Goal: Information Seeking & Learning: Find specific fact

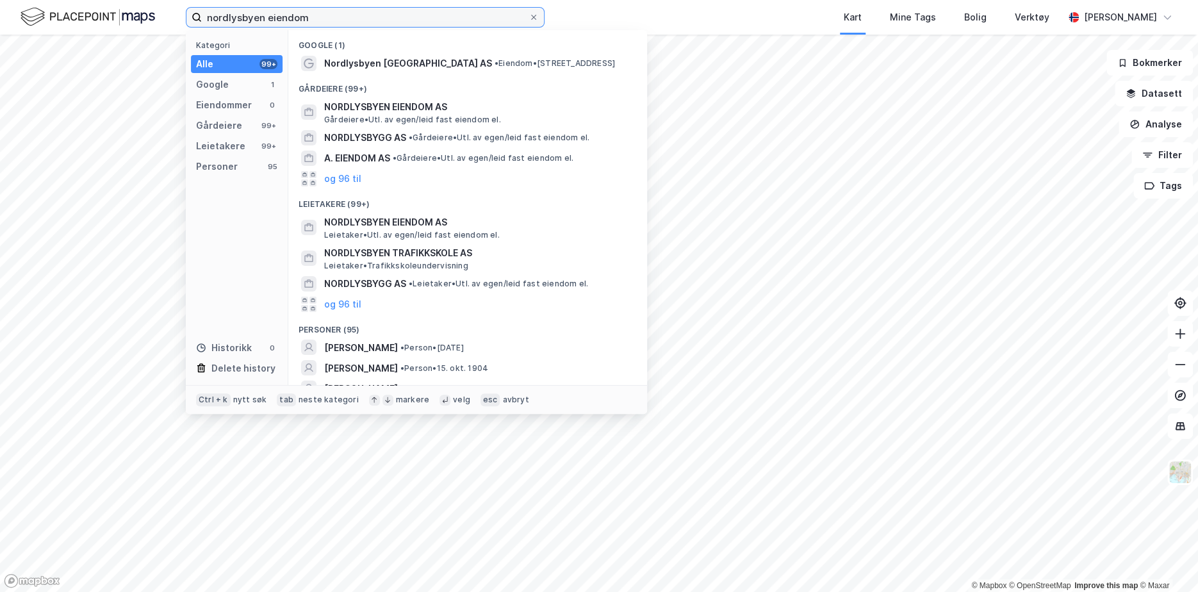
drag, startPoint x: 379, startPoint y: 20, endPoint x: 140, endPoint y: 18, distance: 238.9
click at [140, 18] on div "nordlysbyen eiendom Kategori Alle 99+ Google 1 Eiendommer 0 Gårdeiere 99+ Leiet…" at bounding box center [599, 17] width 1198 height 35
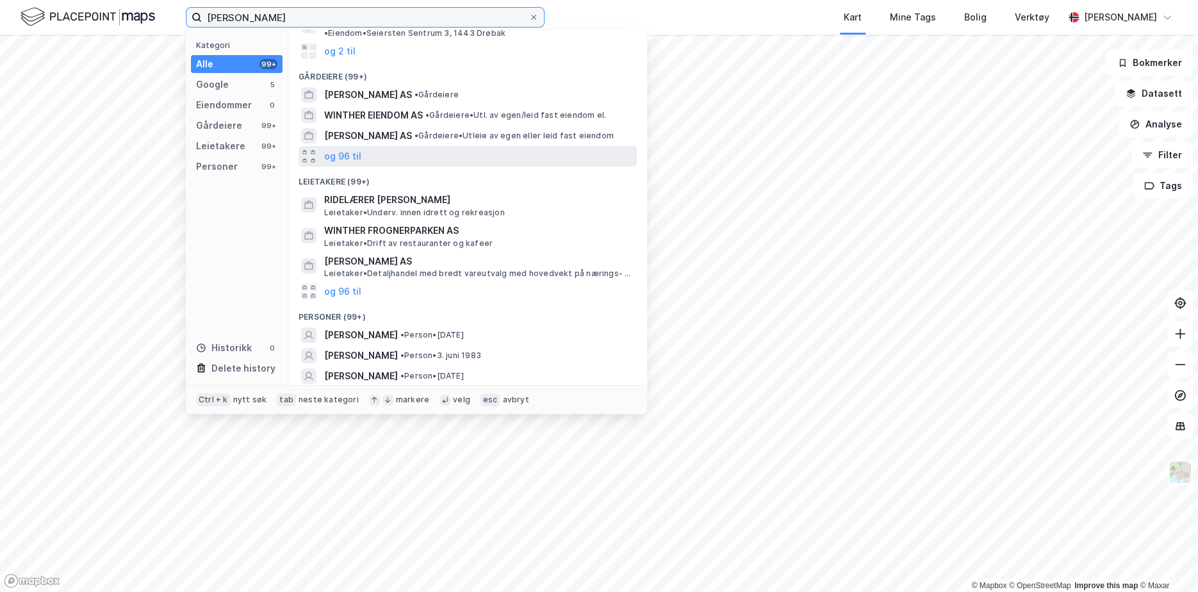
scroll to position [95, 0]
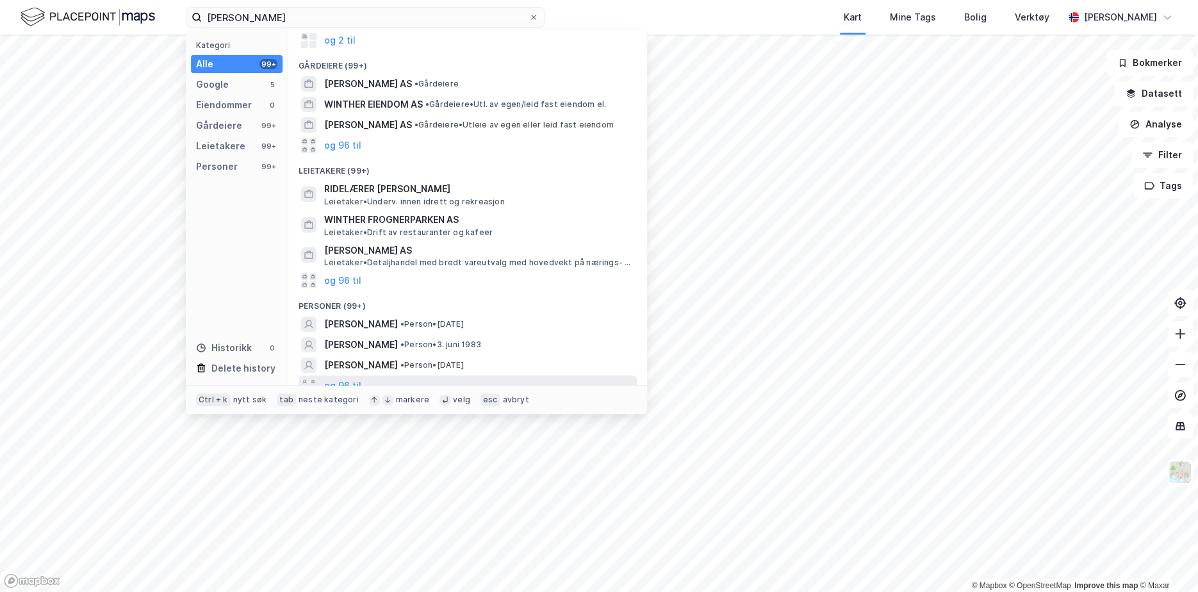
click at [376, 380] on div "og 96 til" at bounding box center [467, 385] width 338 height 20
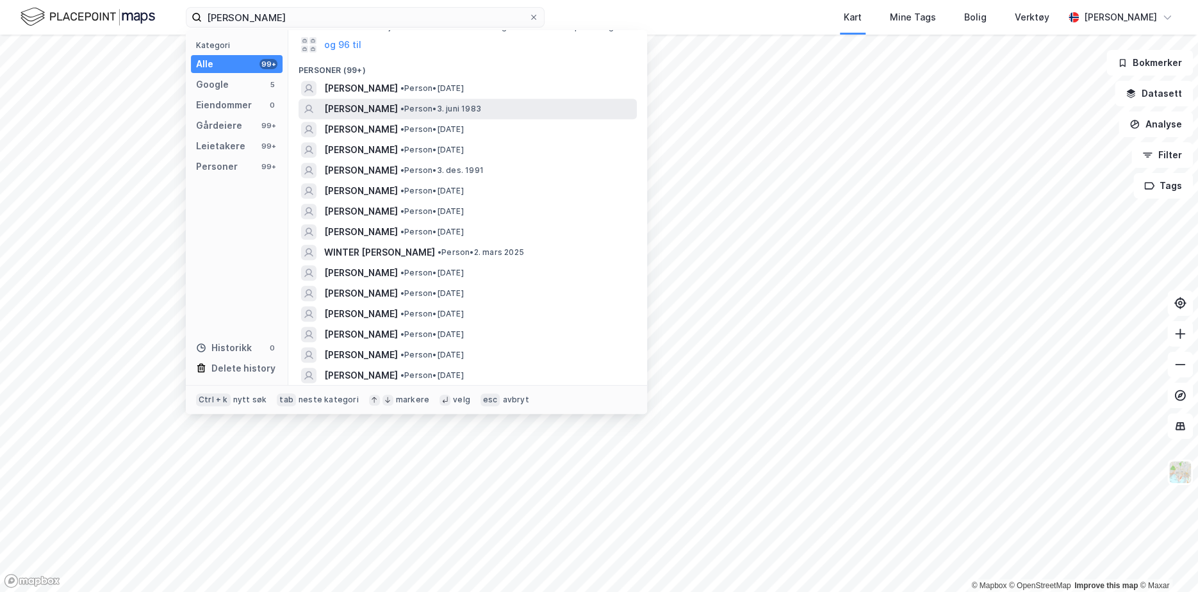
scroll to position [351, 0]
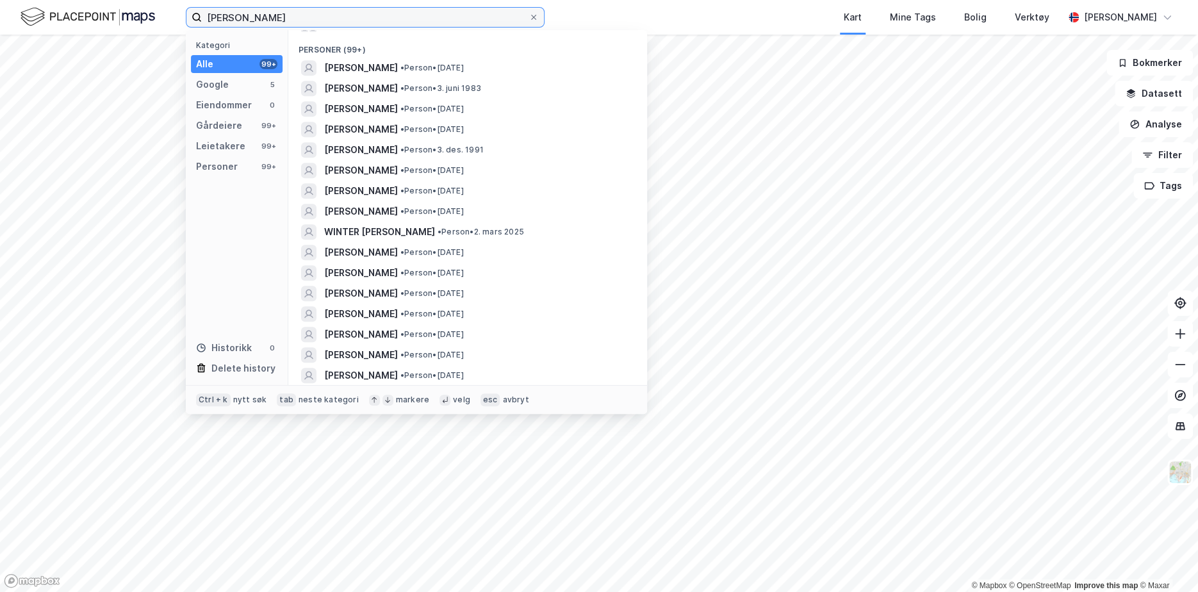
drag, startPoint x: 286, startPoint y: 19, endPoint x: 277, endPoint y: 15, distance: 10.1
click at [277, 15] on input "hanne winther bryn" at bounding box center [365, 17] width 327 height 19
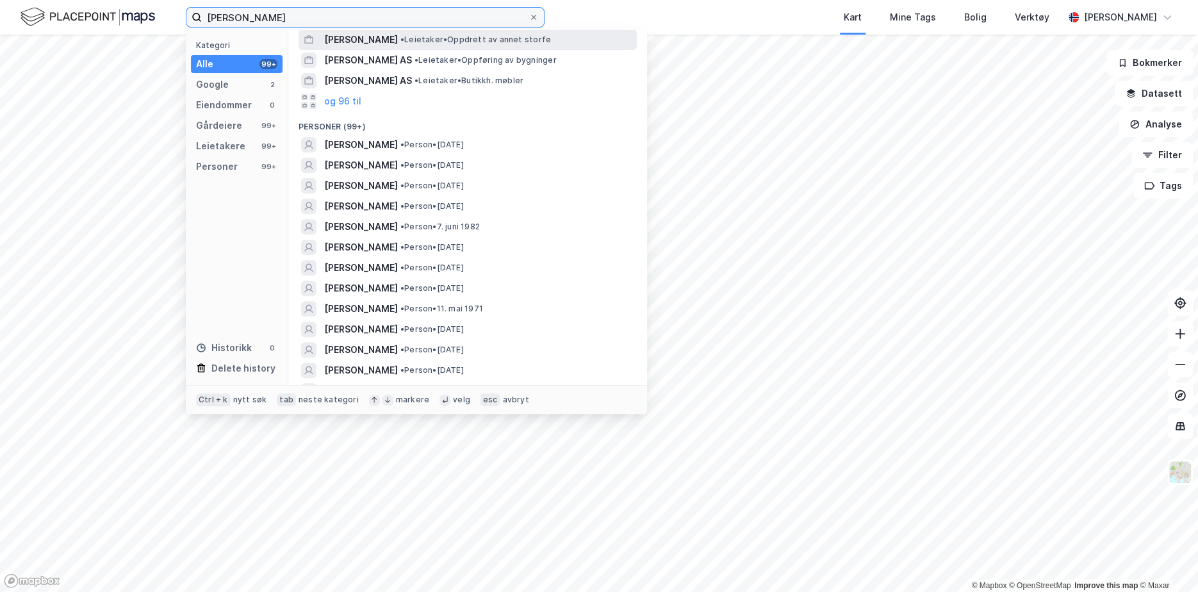
scroll to position [192, 0]
drag, startPoint x: 240, startPoint y: 16, endPoint x: 199, endPoint y: 7, distance: 41.3
click at [199, 7] on label "hanne winther norgaard" at bounding box center [365, 17] width 359 height 20
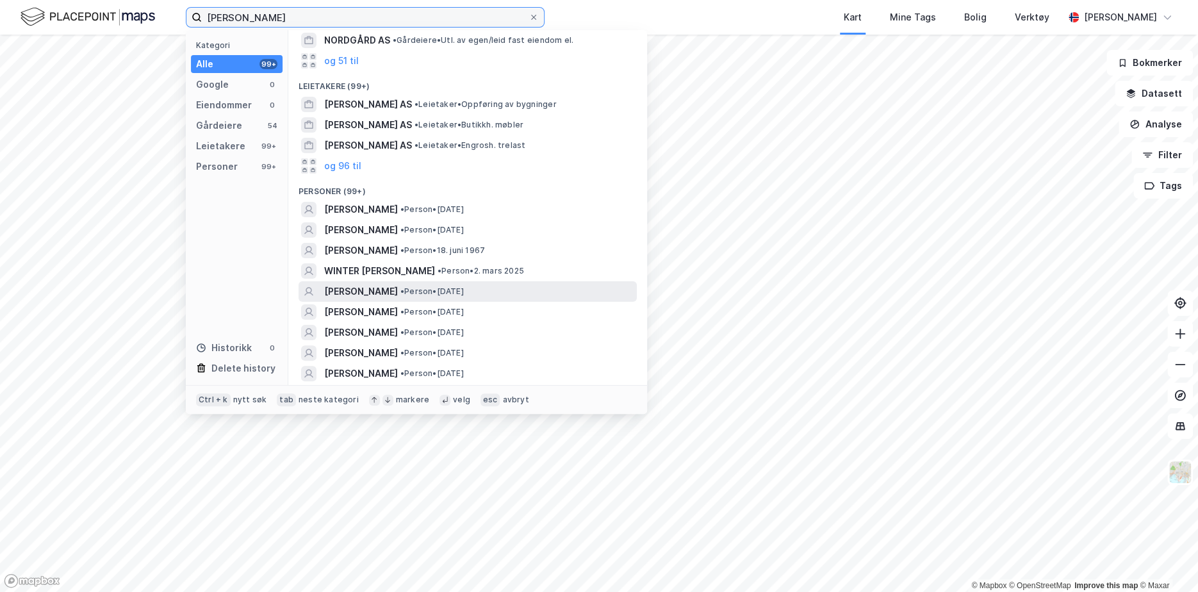
scroll to position [0, 0]
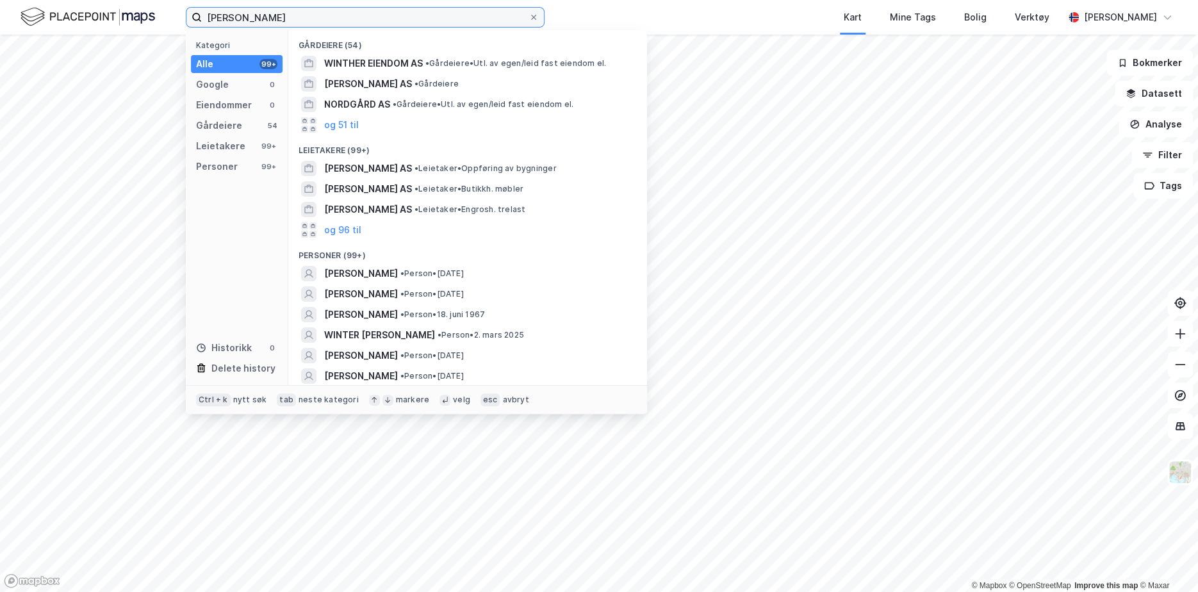
drag, startPoint x: 242, startPoint y: 15, endPoint x: 123, endPoint y: 8, distance: 119.3
click at [123, 8] on div "winther norgaard Kategori Alle 99+ Google 0 Eiendommer 0 Gårdeiere 54 Leietaker…" at bounding box center [599, 17] width 1198 height 35
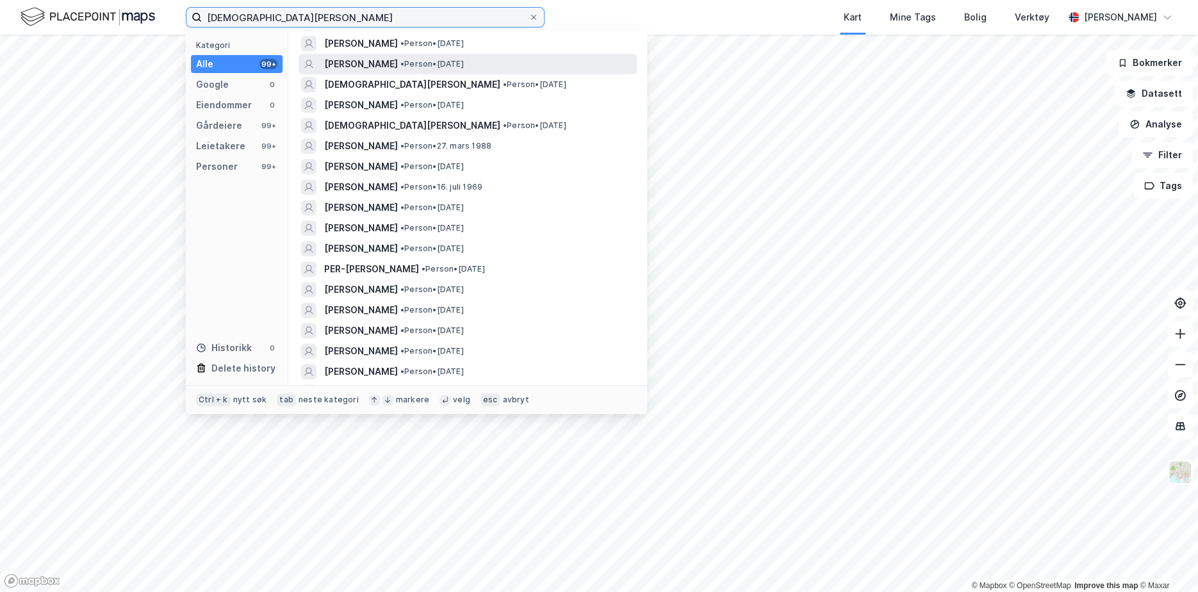
scroll to position [320, 0]
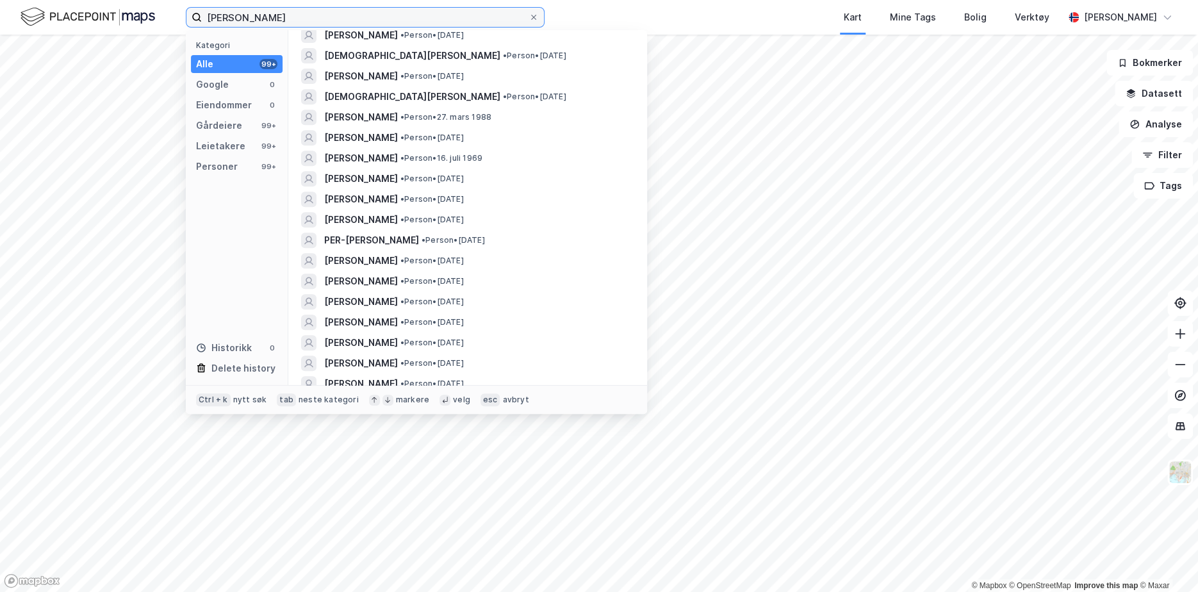
type input "christian winther norgaard"
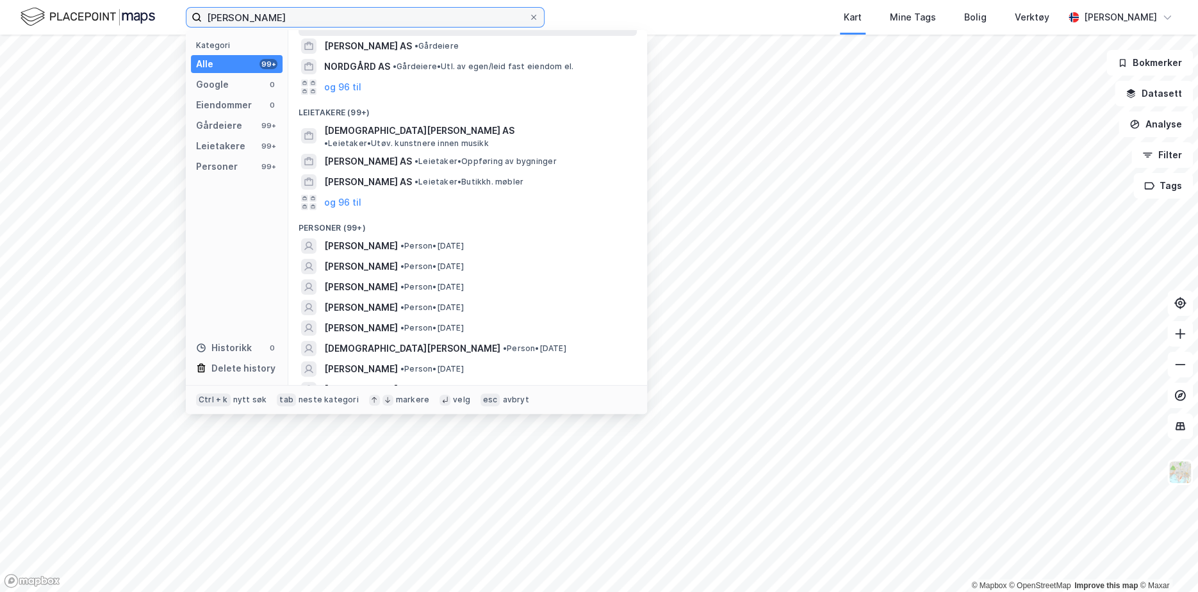
scroll to position [0, 0]
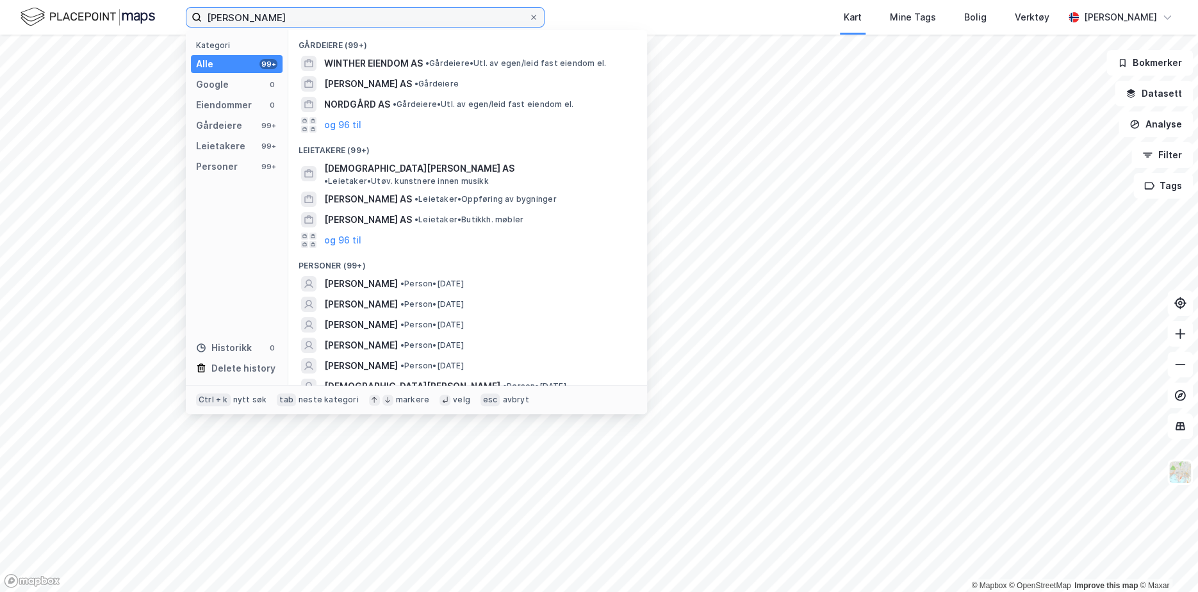
drag, startPoint x: 352, startPoint y: 15, endPoint x: -6, endPoint y: -3, distance: 359.2
click at [0, 0] on html "christian winther norgaard Kategori Alle 99+ Google 0 Eiendommer 0 Gårdeiere 99…" at bounding box center [599, 296] width 1198 height 592
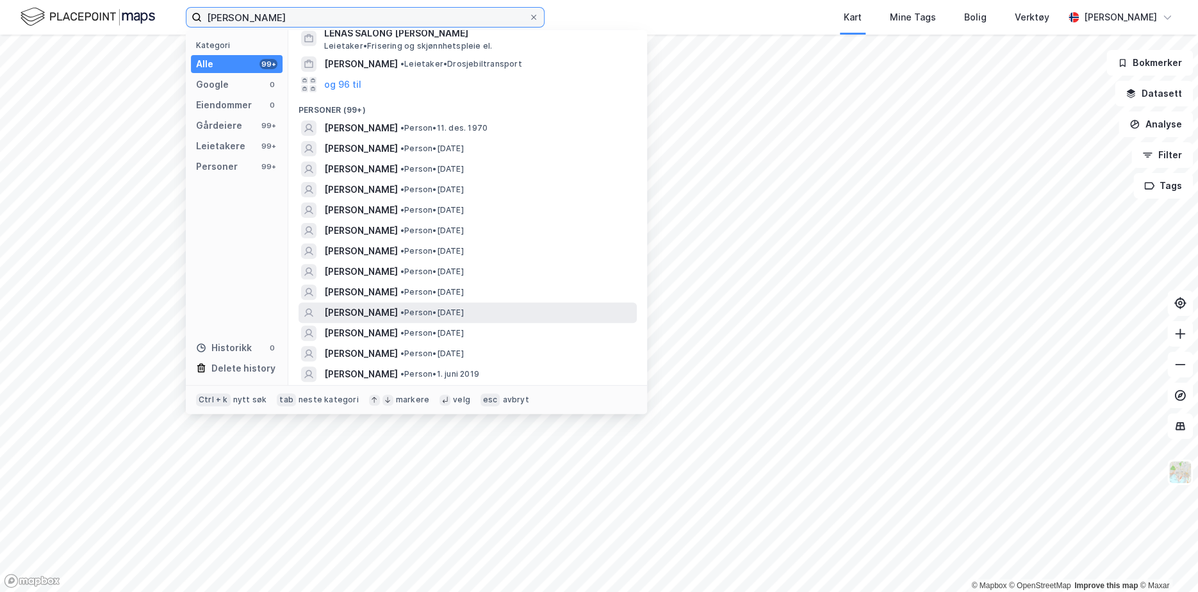
scroll to position [128, 0]
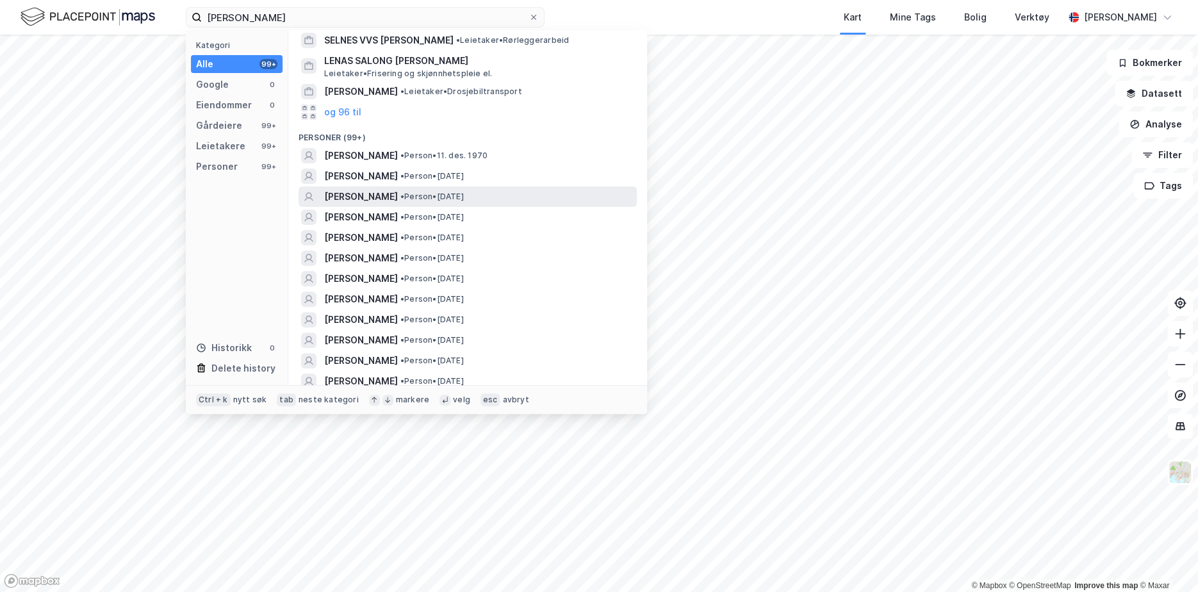
click at [372, 202] on span "[PERSON_NAME]" at bounding box center [361, 196] width 74 height 15
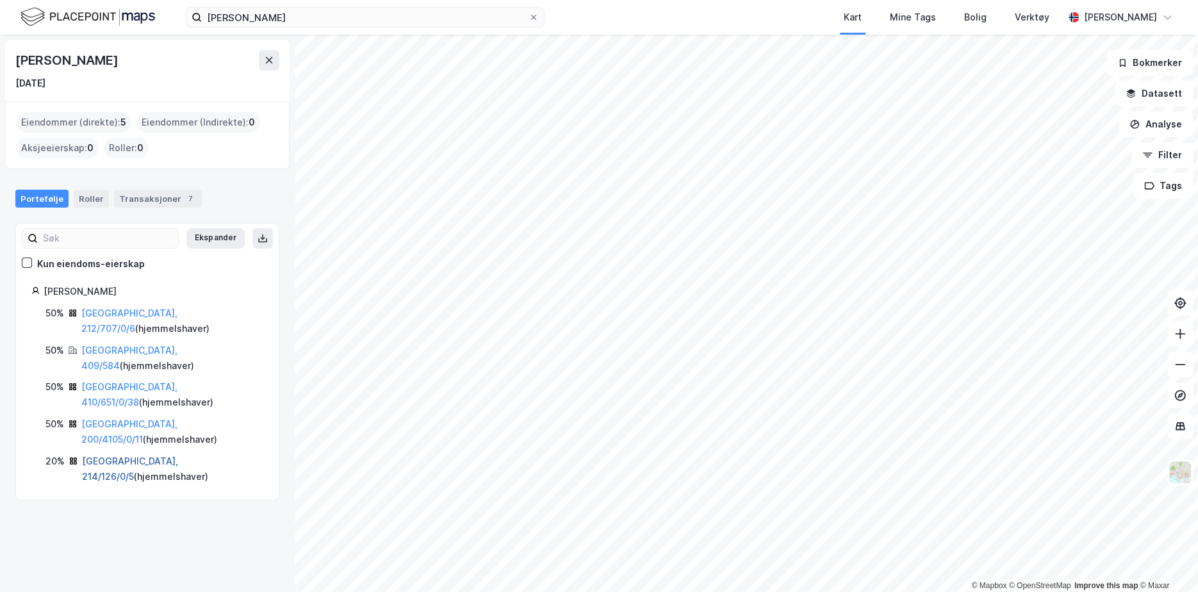
click at [110, 455] on link "Oslo, 214/126/0/5" at bounding box center [130, 468] width 96 height 26
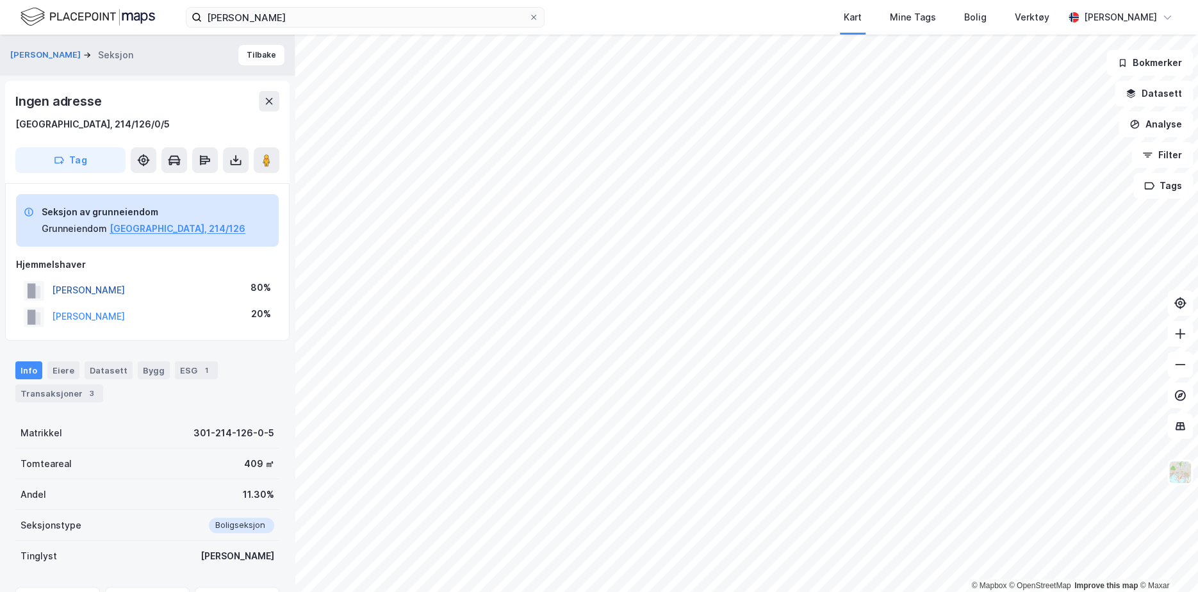
click at [0, 0] on button "SØRLOTH ALEXANDER" at bounding box center [0, 0] width 0 height 0
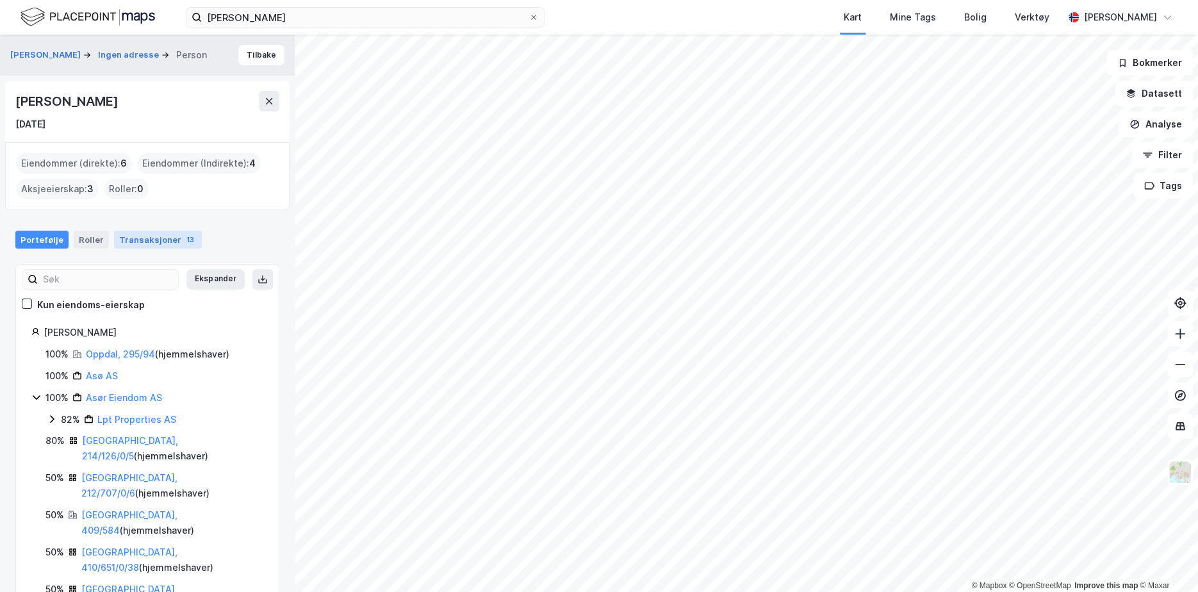
click at [143, 245] on div "Transaksjoner 13" at bounding box center [158, 240] width 88 height 18
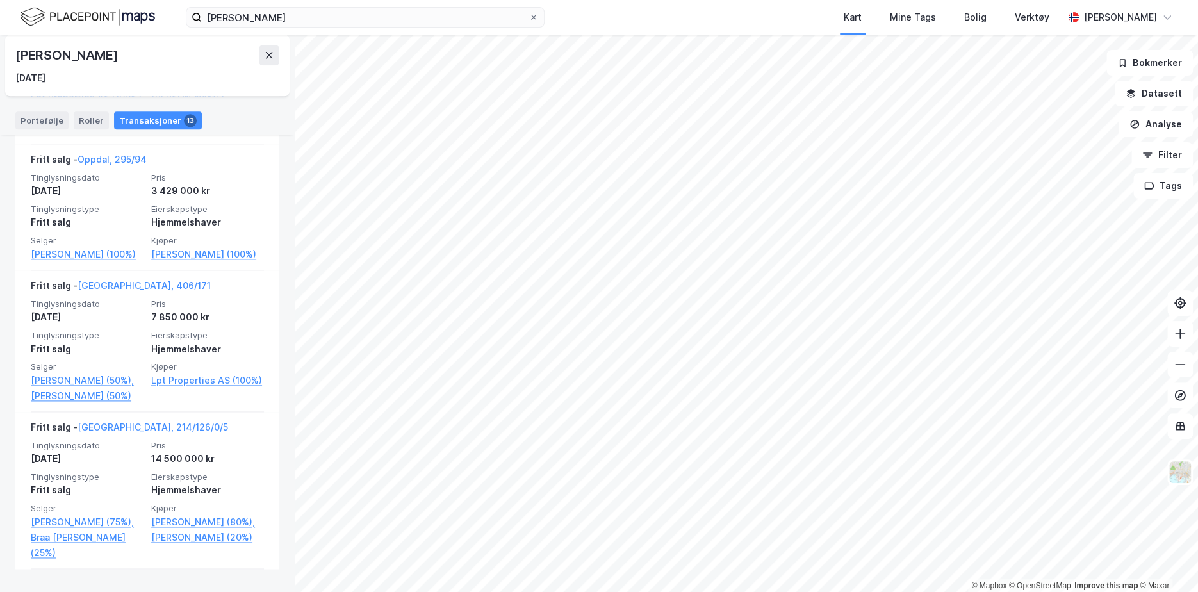
scroll to position [897, 0]
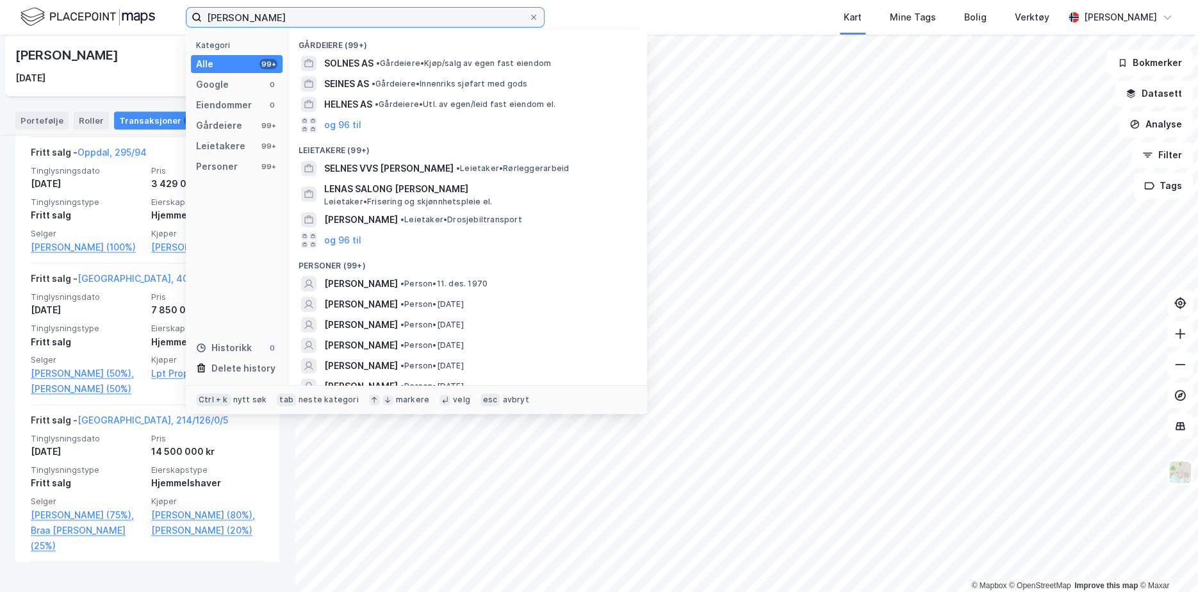
drag, startPoint x: 305, startPoint y: 17, endPoint x: 167, endPoint y: 11, distance: 138.5
click at [167, 11] on div "lena selnes Kategori Alle 99+ Google 0 Eiendommer 0 Gårdeiere 99+ Leietakere 99…" at bounding box center [599, 17] width 1198 height 35
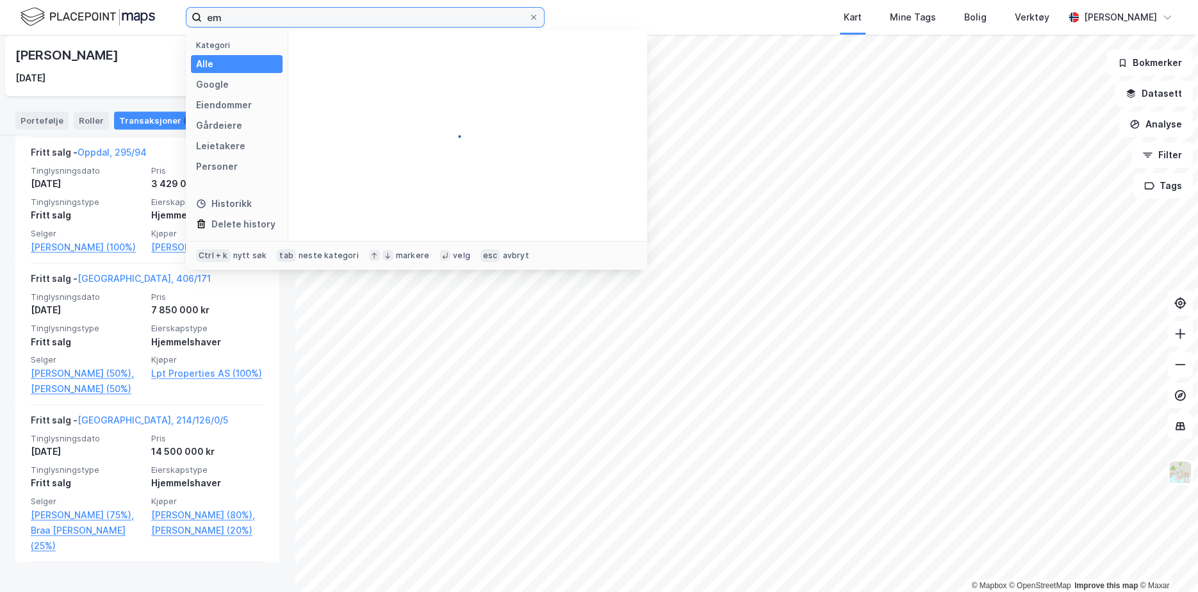
type input "e"
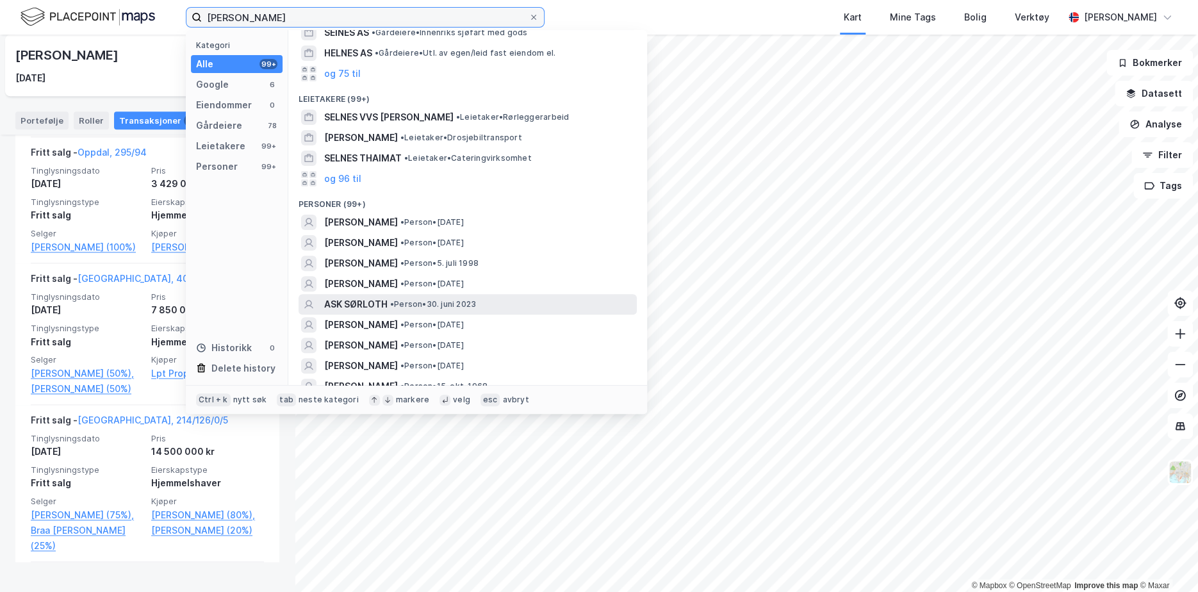
scroll to position [192, 0]
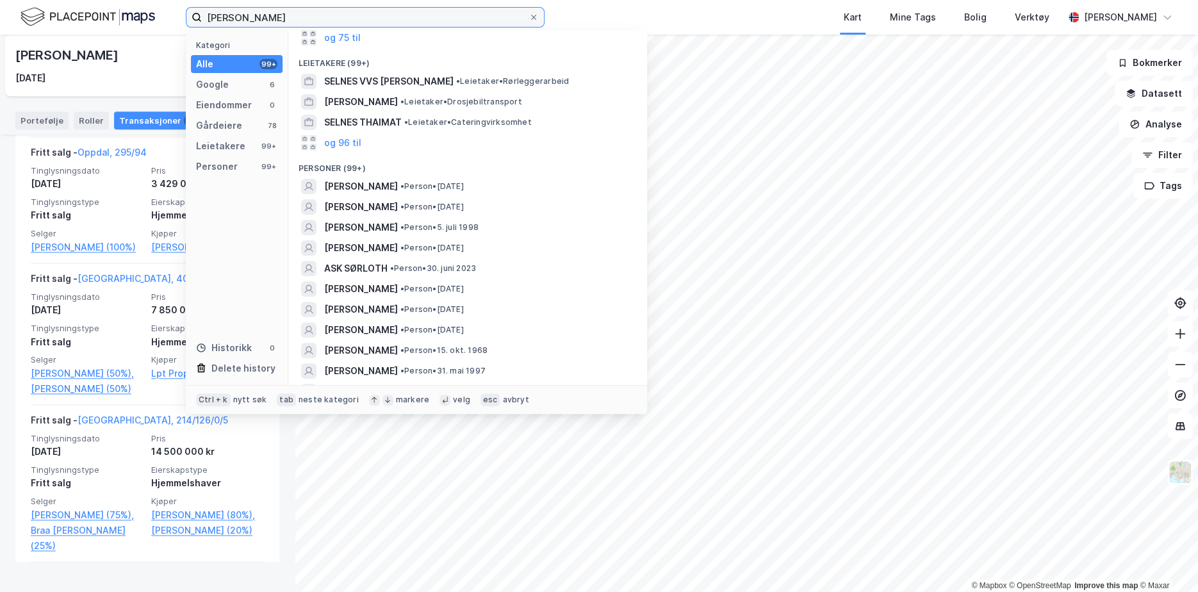
type input "selnes sørloth"
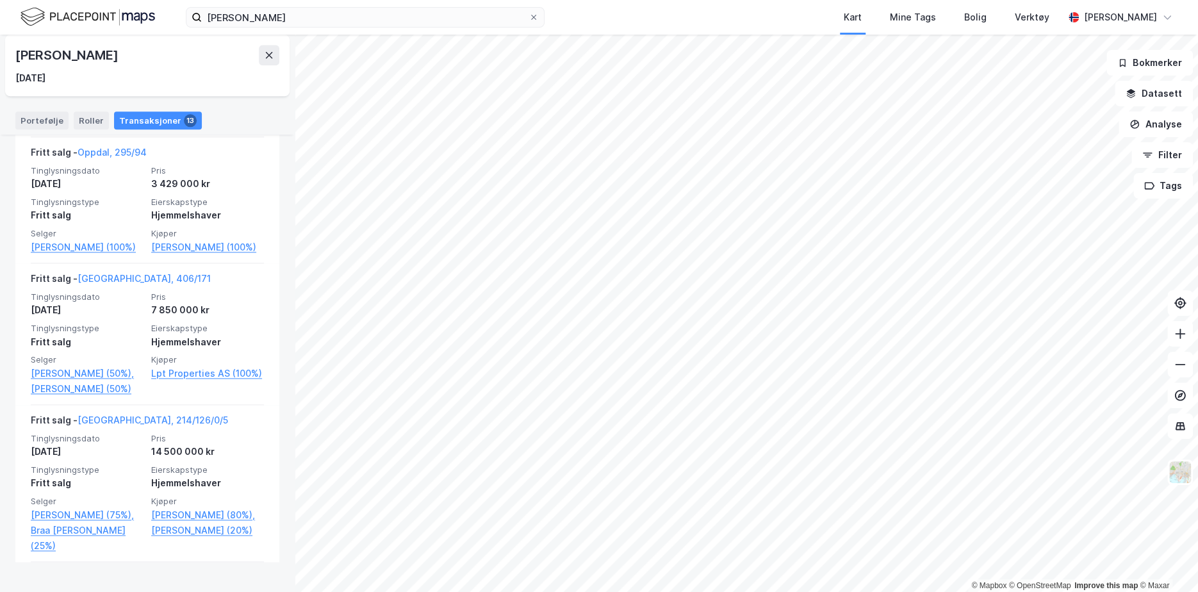
click at [92, 15] on img at bounding box center [87, 17] width 135 height 22
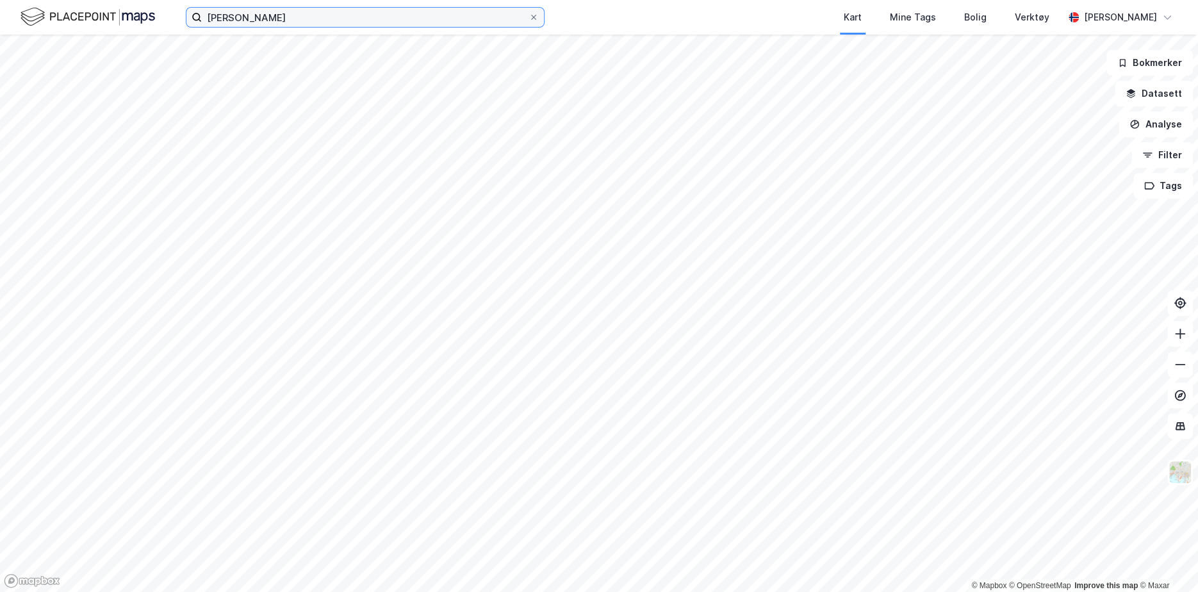
drag, startPoint x: 105, startPoint y: 1, endPoint x: 8, endPoint y: -8, distance: 97.8
click at [8, 0] on html "selnes sørloth Kart Mine Tags Bolig Verktøy Julie Hille © Mapbox © OpenStreetMa…" at bounding box center [599, 296] width 1198 height 592
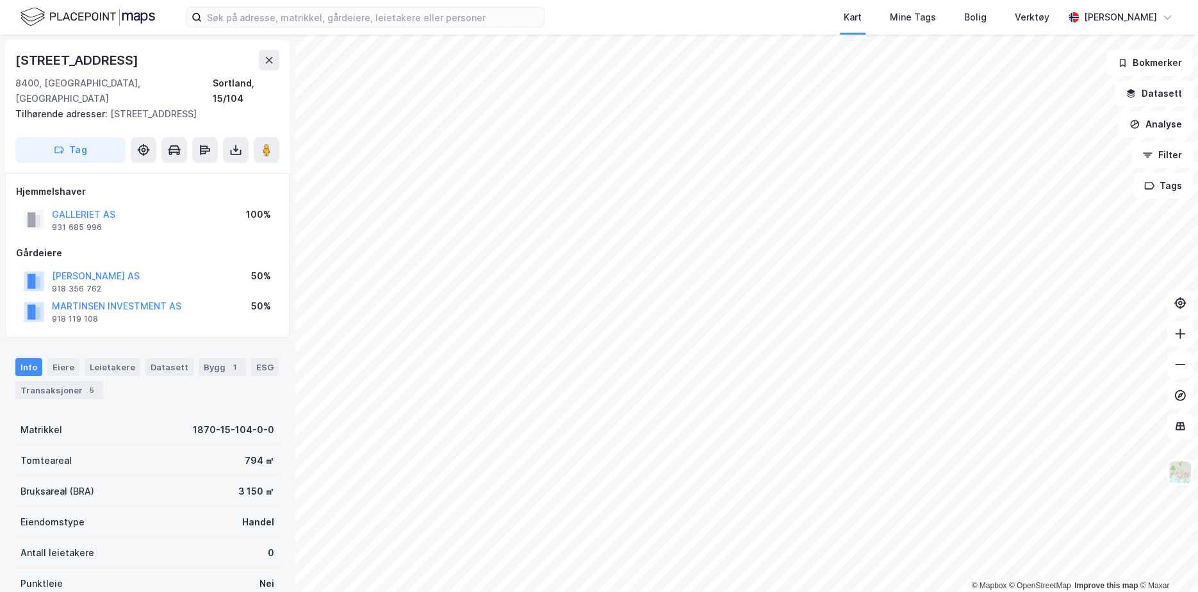
scroll to position [1, 0]
click at [289, 23] on input at bounding box center [373, 17] width 342 height 19
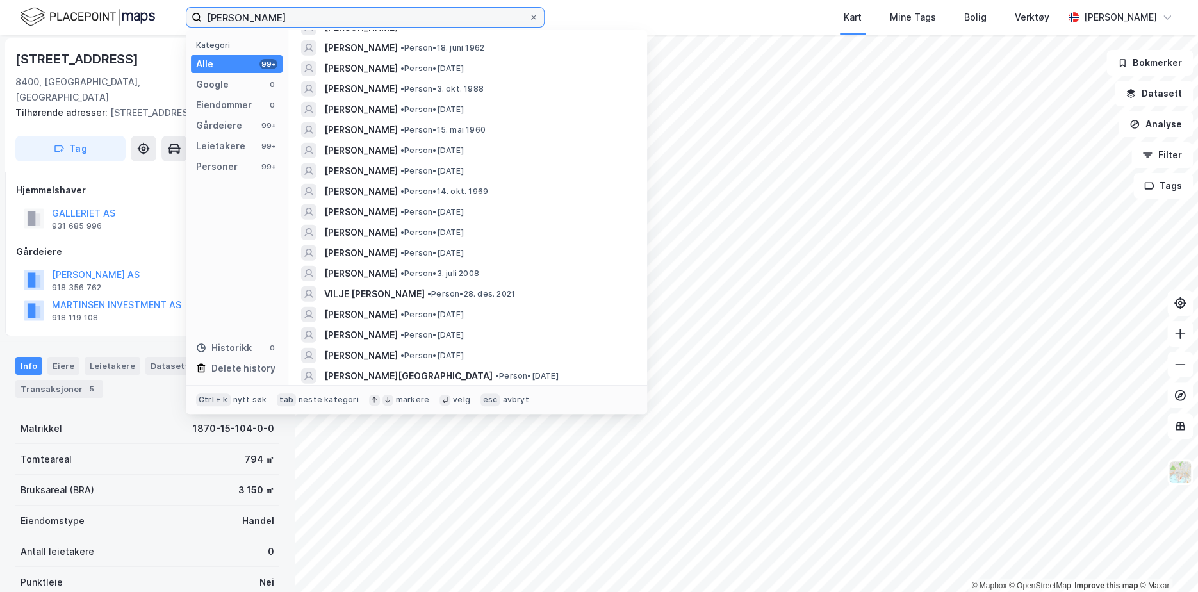
scroll to position [1927, 0]
drag, startPoint x: 273, startPoint y: 21, endPoint x: 233, endPoint y: 16, distance: 40.7
click at [233, 16] on input "[PERSON_NAME]" at bounding box center [365, 17] width 327 height 19
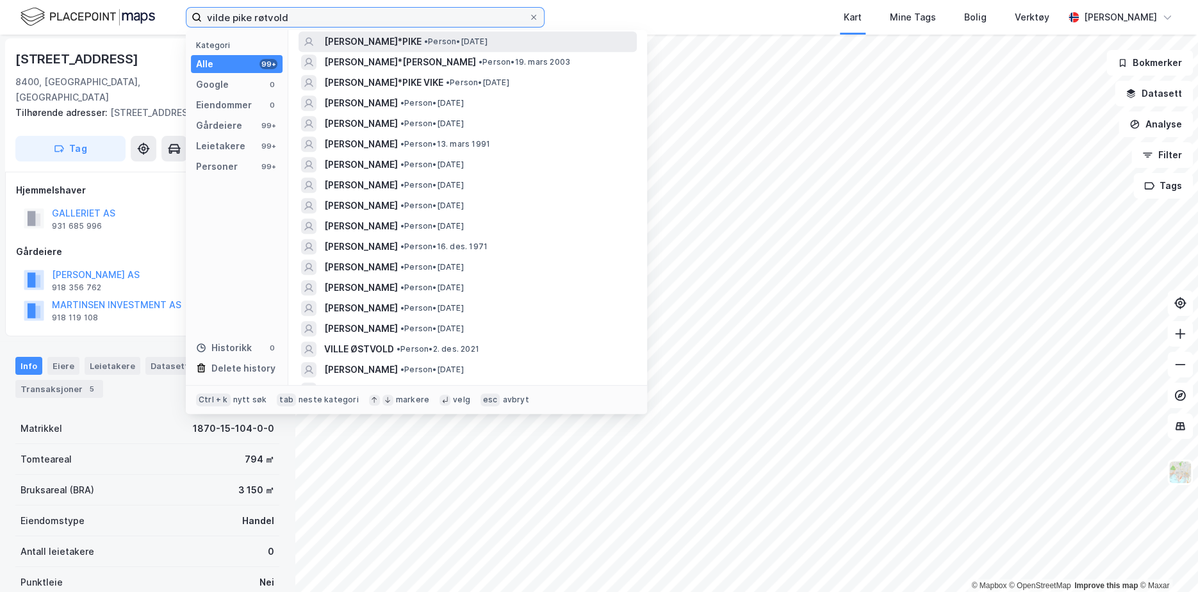
scroll to position [705, 0]
drag, startPoint x: 301, startPoint y: 11, endPoint x: 40, endPoint y: -2, distance: 261.0
click at [40, 0] on html "vilde pike røtvold Kategori Alle 99+ Google 0 Eiendommer 0 Gårdeiere 99+ Leieta…" at bounding box center [599, 296] width 1198 height 592
type input "[PERSON_NAME]"
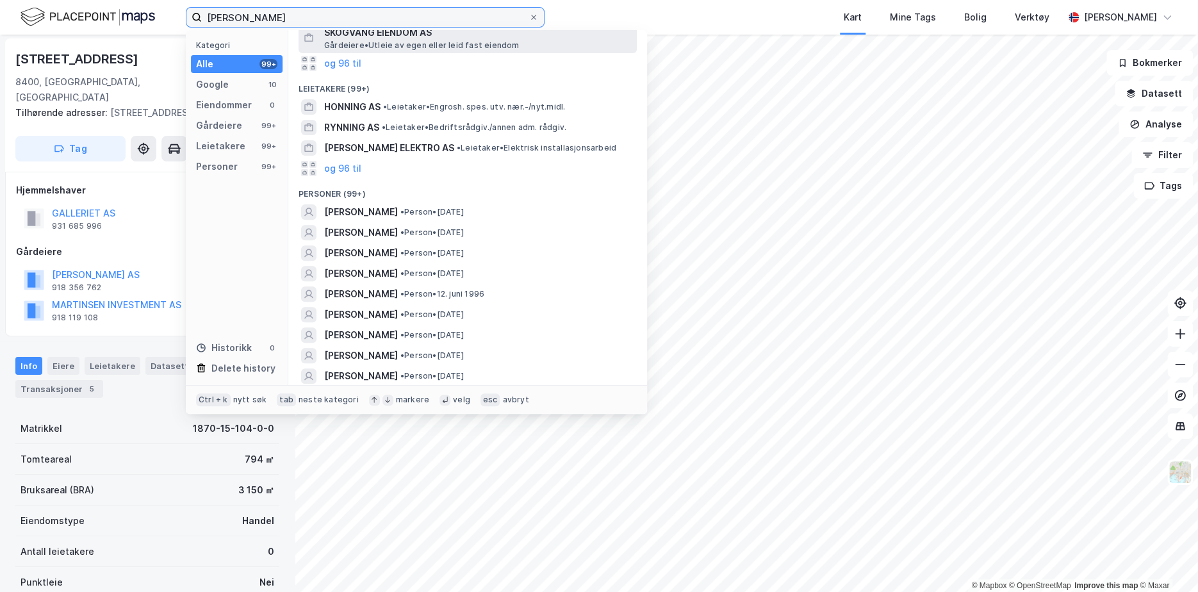
scroll to position [192, 0]
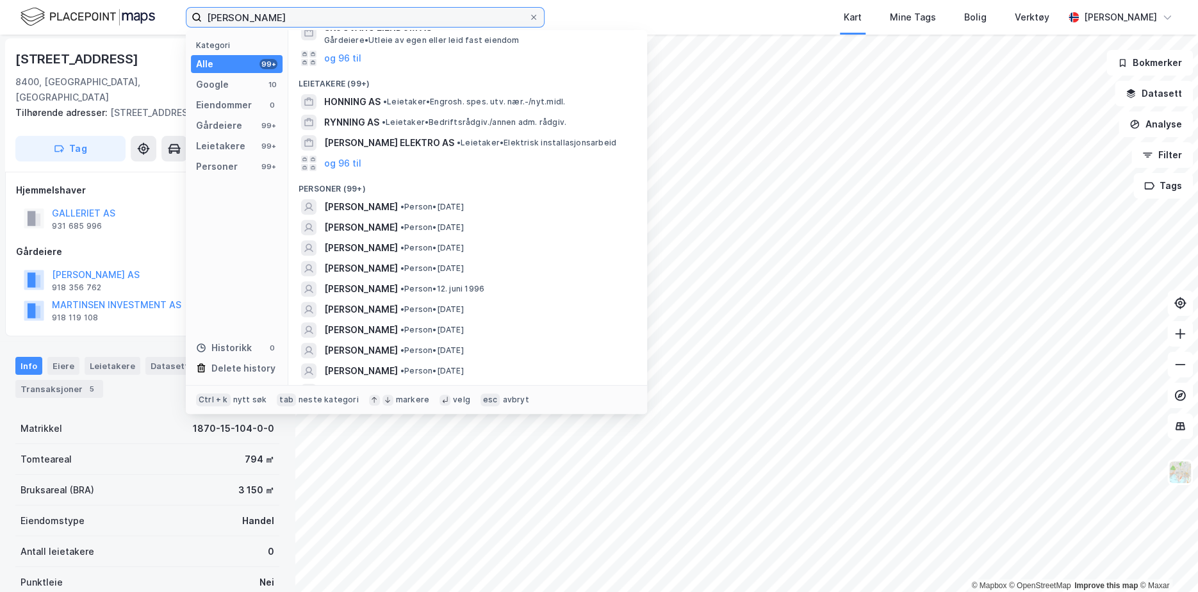
drag, startPoint x: 306, startPoint y: 16, endPoint x: 77, endPoint y: 29, distance: 229.7
click at [77, 29] on div "[PERSON_NAME] Kategori Alle 99+ Google 10 Eiendommer 0 Gårdeiere 99+ Leietakere…" at bounding box center [599, 17] width 1198 height 35
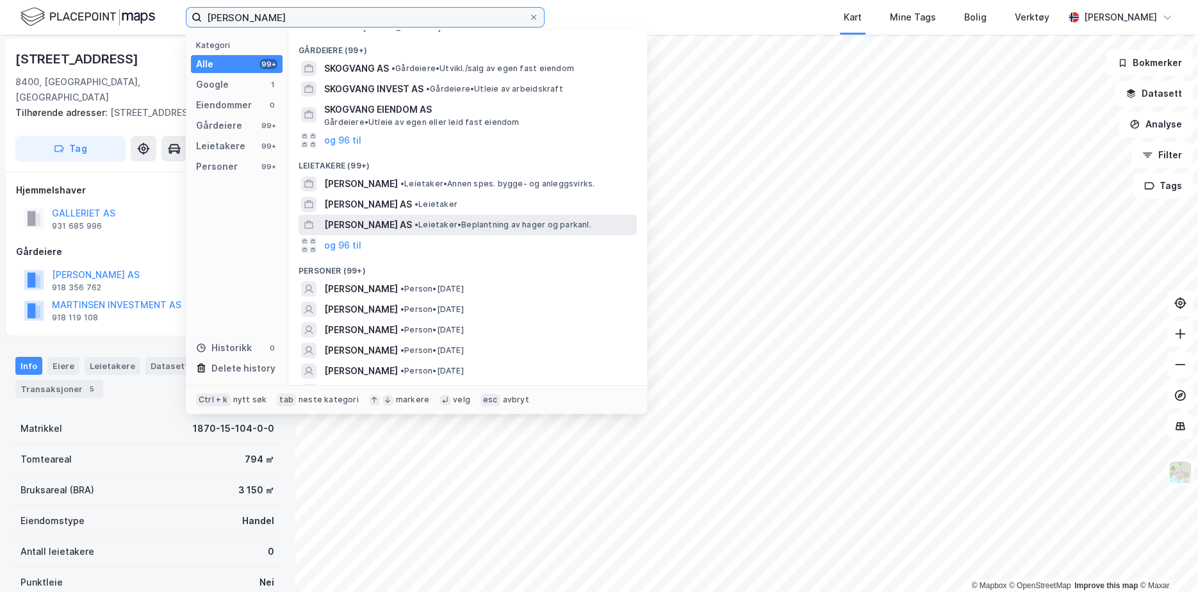
scroll to position [128, 0]
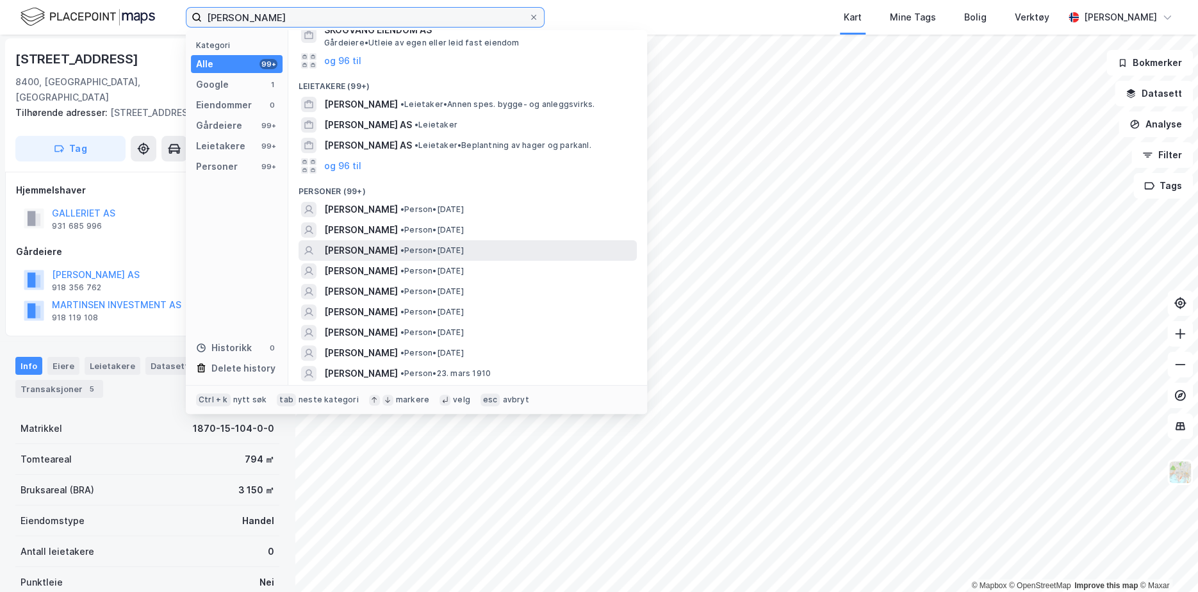
type input "[PERSON_NAME]"
click at [398, 252] on span "[PERSON_NAME]" at bounding box center [361, 250] width 74 height 15
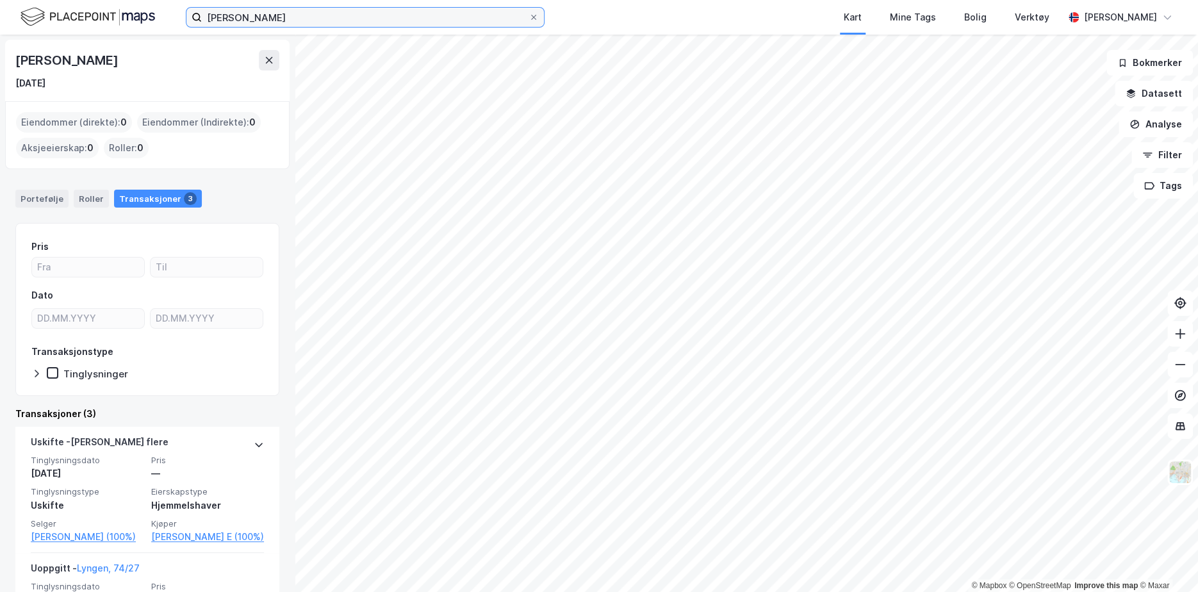
click at [295, 20] on input "[PERSON_NAME]" at bounding box center [365, 17] width 327 height 19
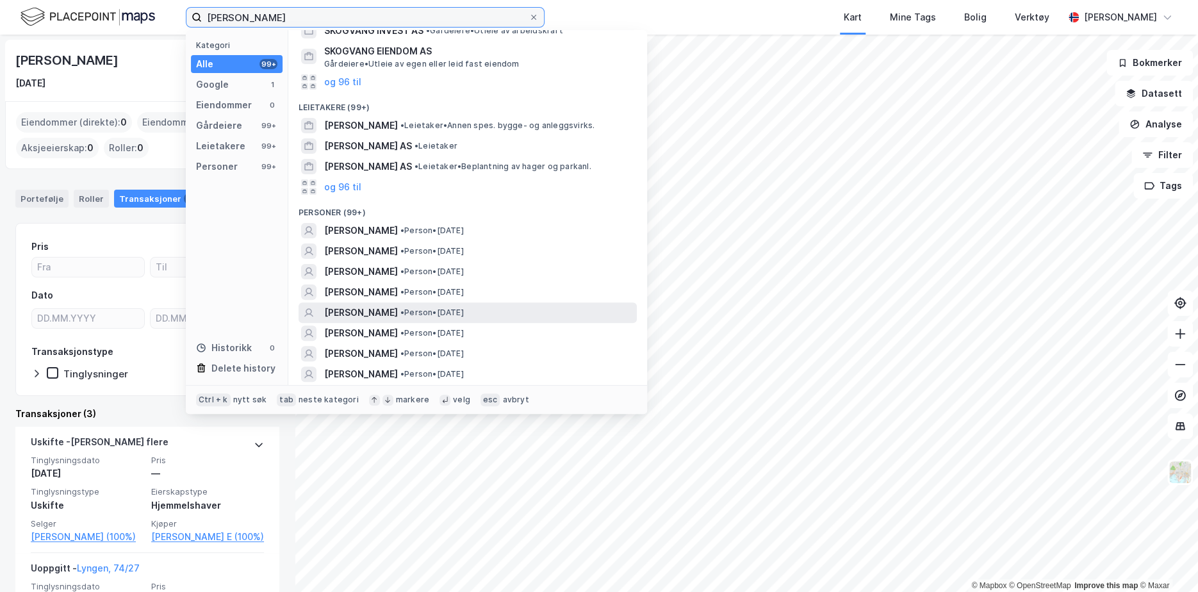
scroll to position [128, 0]
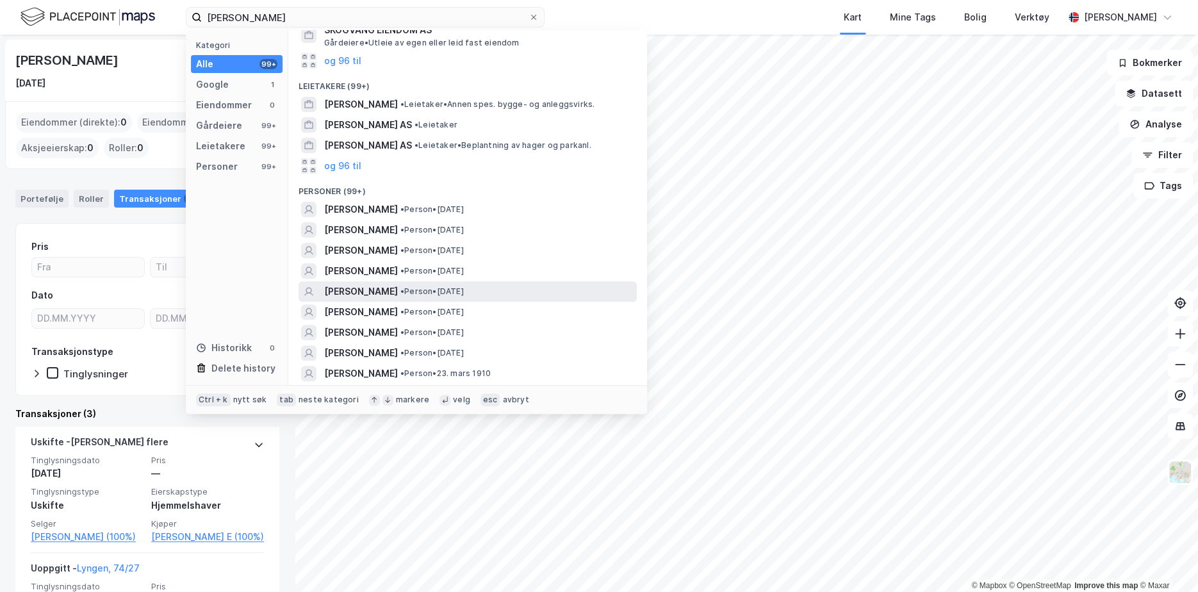
click at [398, 295] on span "[PERSON_NAME]" at bounding box center [361, 291] width 74 height 15
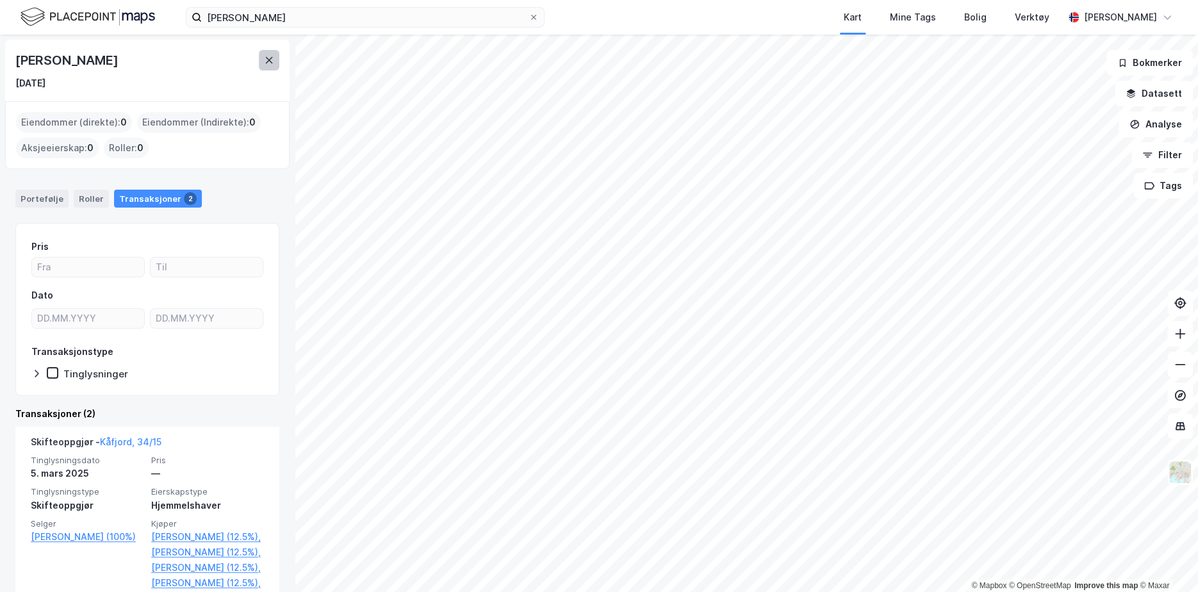
click at [266, 52] on button at bounding box center [269, 60] width 20 height 20
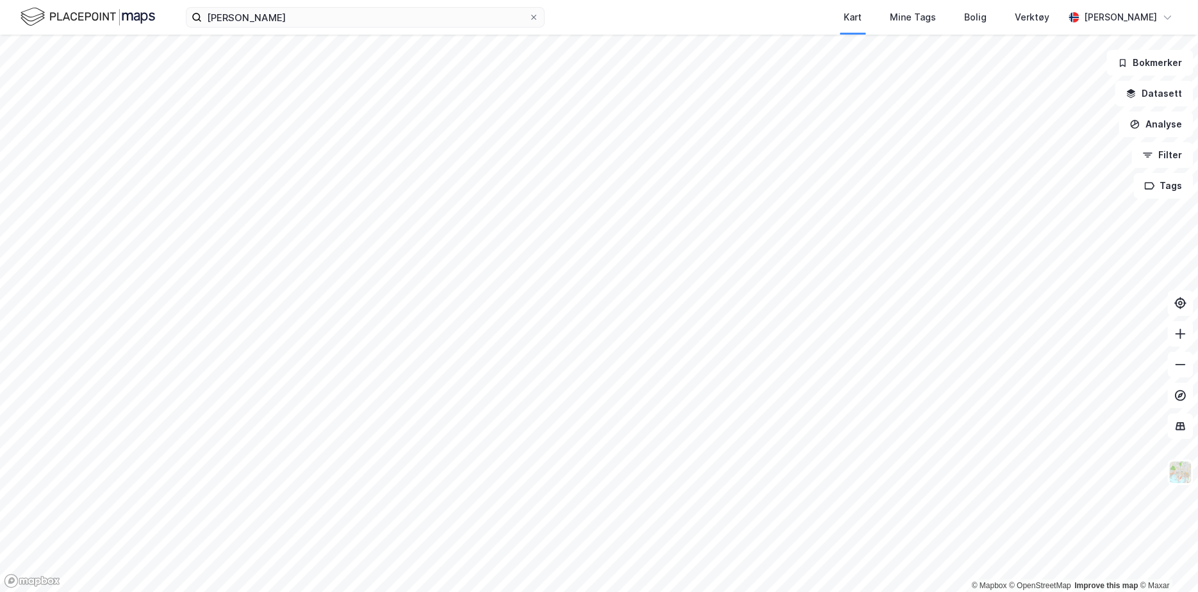
click at [118, 31] on div "[PERSON_NAME] Kart Mine Tags Bolig Verktøy [PERSON_NAME]" at bounding box center [599, 17] width 1198 height 35
click at [117, 26] on img at bounding box center [87, 17] width 135 height 22
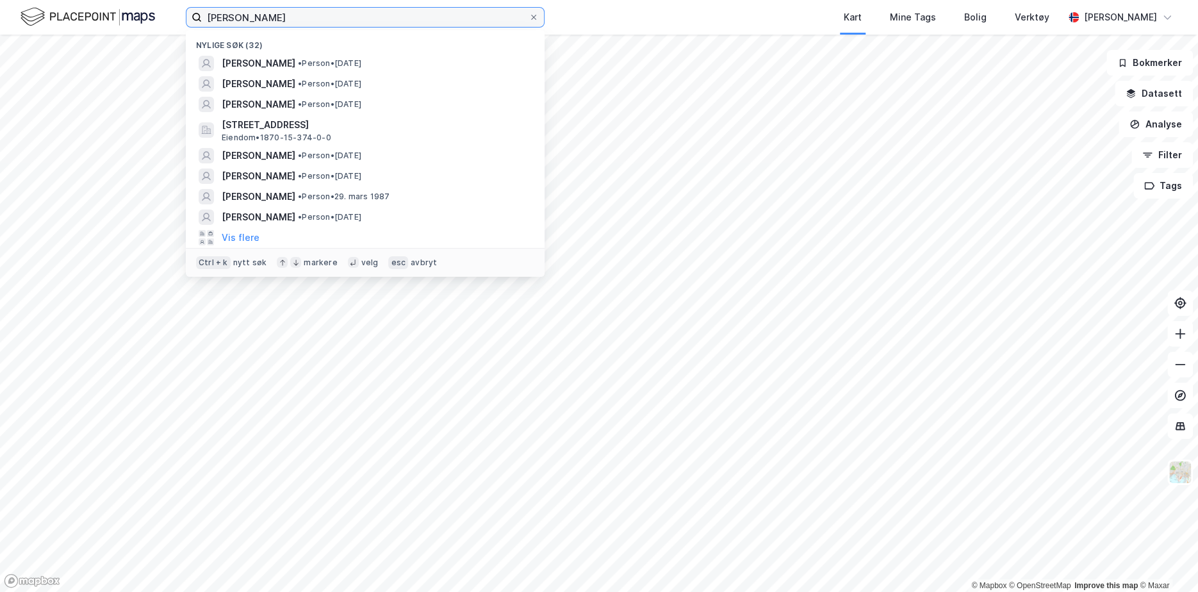
drag, startPoint x: 308, startPoint y: 11, endPoint x: 120, endPoint y: -15, distance: 189.5
click at [120, 0] on html "[PERSON_NAME] søk (32) [PERSON_NAME] • Person • [DATE] [PERSON_NAME] • Person •…" at bounding box center [599, 296] width 1198 height 592
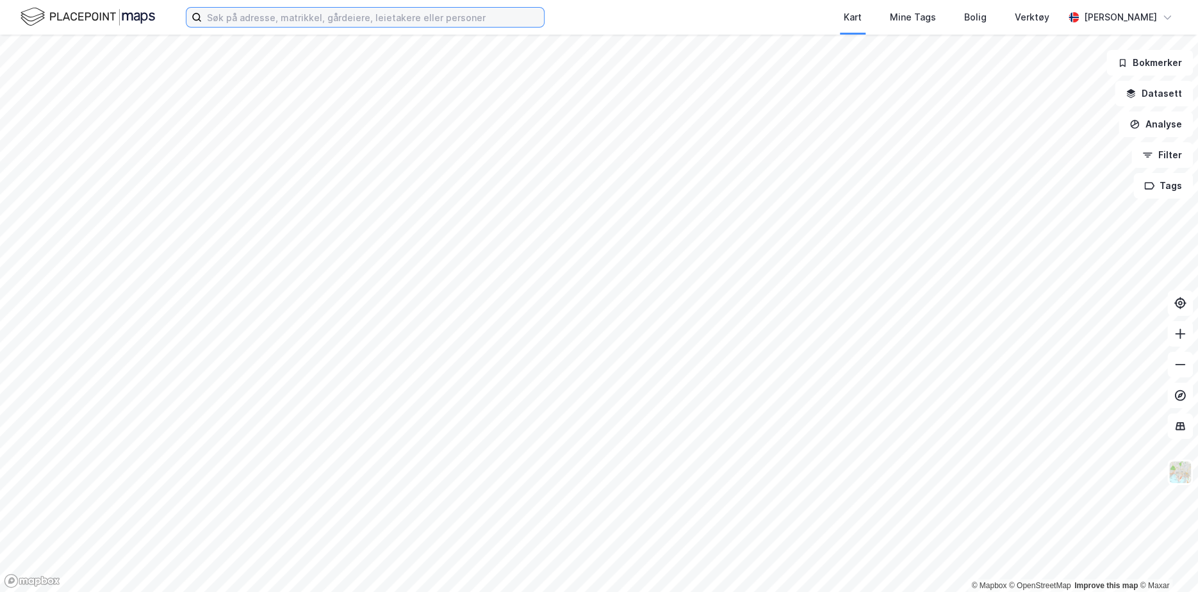
click at [282, 21] on input at bounding box center [373, 17] width 342 height 19
